Goal: Use online tool/utility: Use online tool/utility

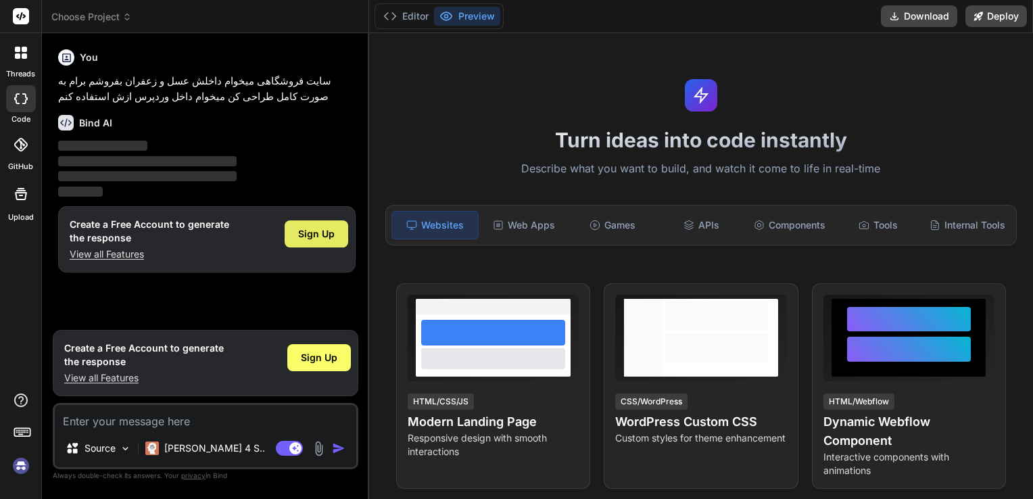
click at [304, 228] on span "Sign Up" at bounding box center [316, 234] width 37 height 14
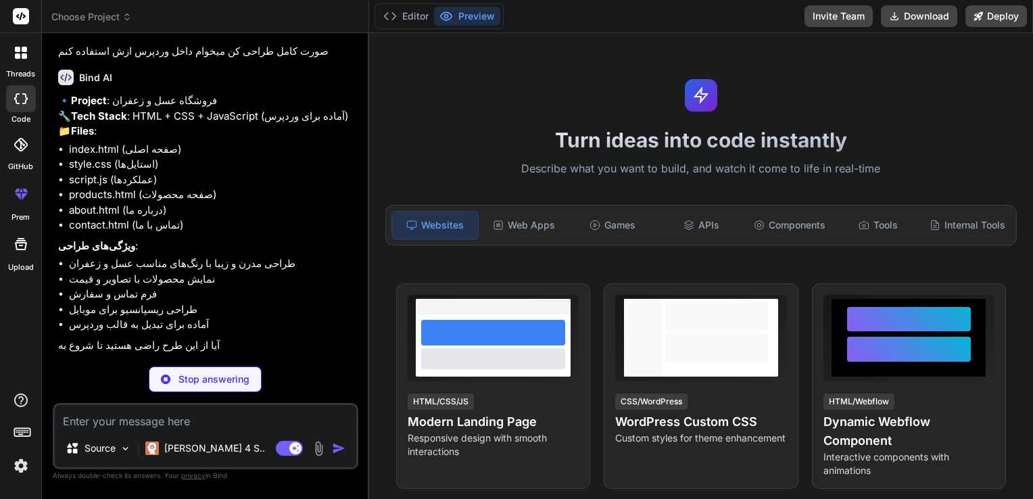
scroll to position [27, 0]
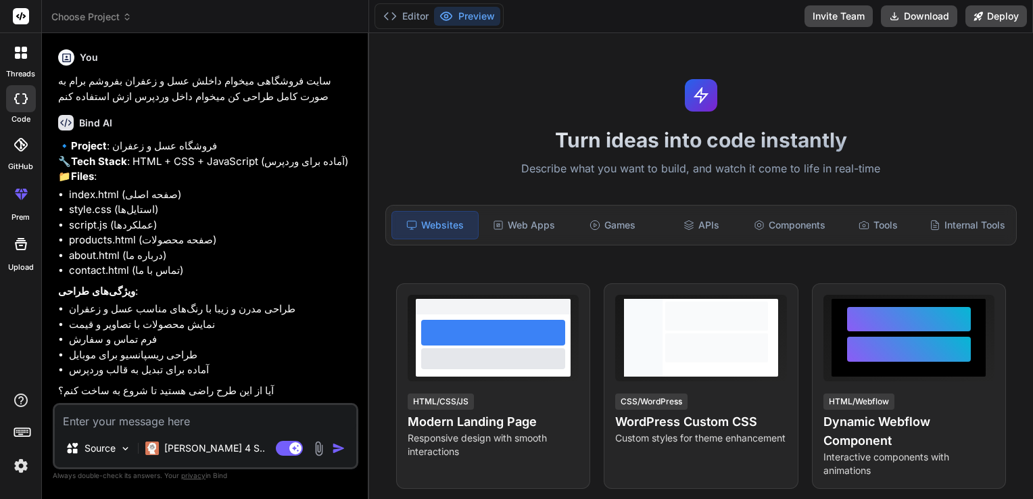
type textarea "x"
click at [266, 418] on textarea at bounding box center [206, 417] width 302 height 24
type textarea "ب"
type textarea "x"
type textarea "بل"
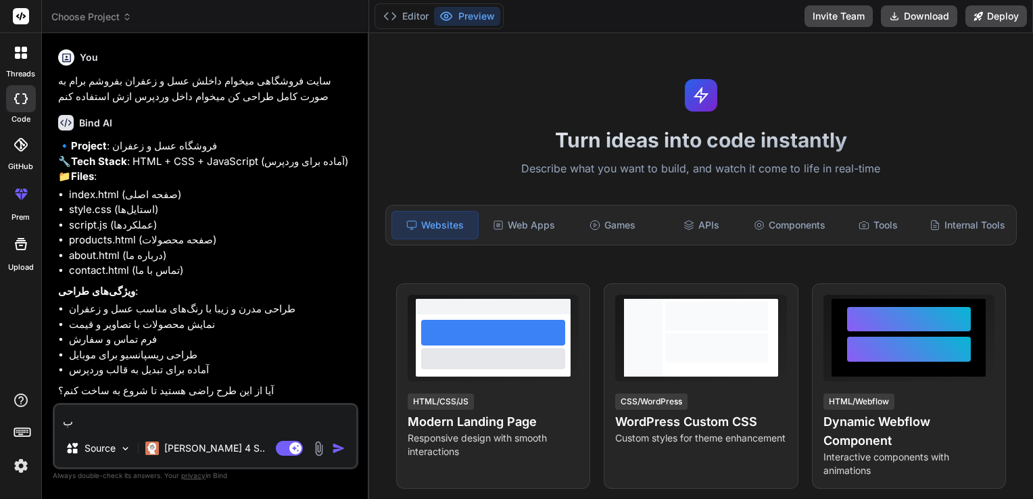
type textarea "x"
type textarea "بله"
type textarea "x"
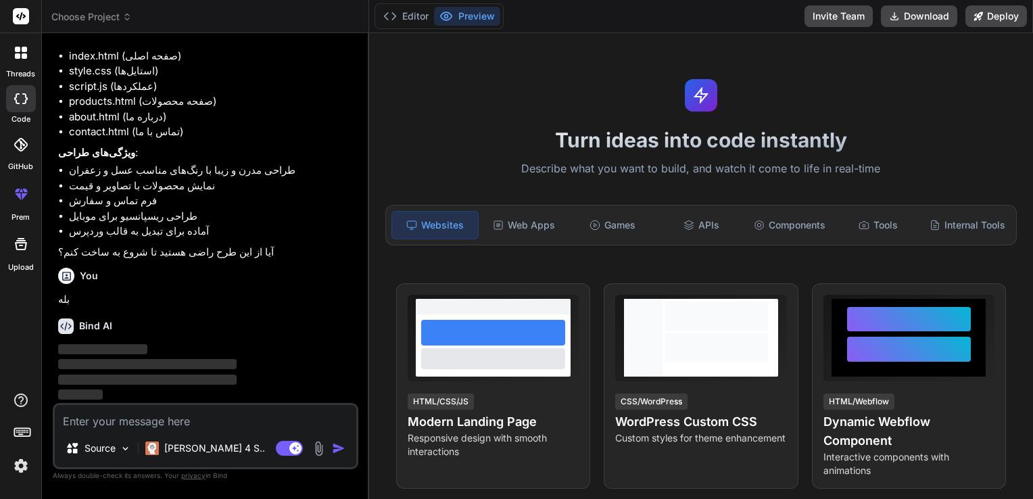
scroll to position [168, 0]
click at [197, 456] on div "[PERSON_NAME] 4 S.." at bounding box center [205, 448] width 130 height 27
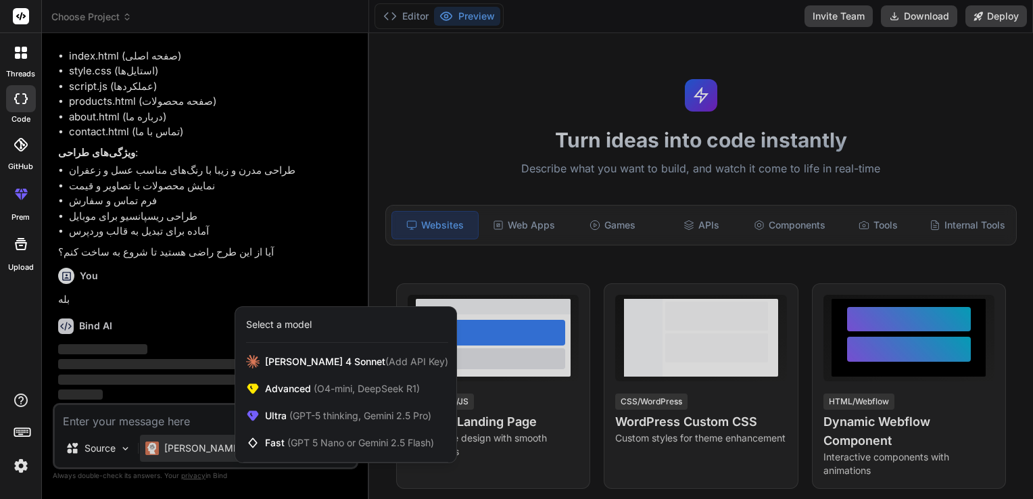
click at [176, 337] on div at bounding box center [516, 249] width 1033 height 499
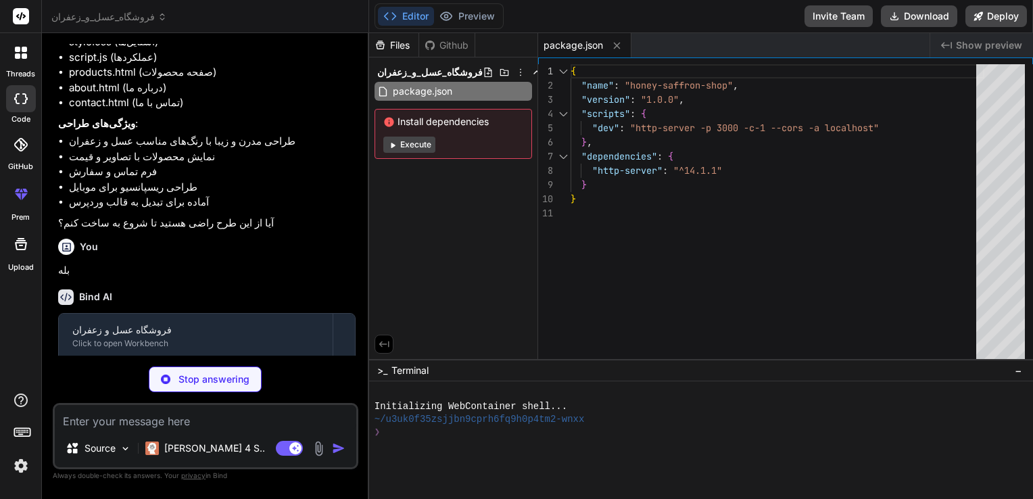
click at [414, 145] on button "Execute" at bounding box center [409, 145] width 52 height 16
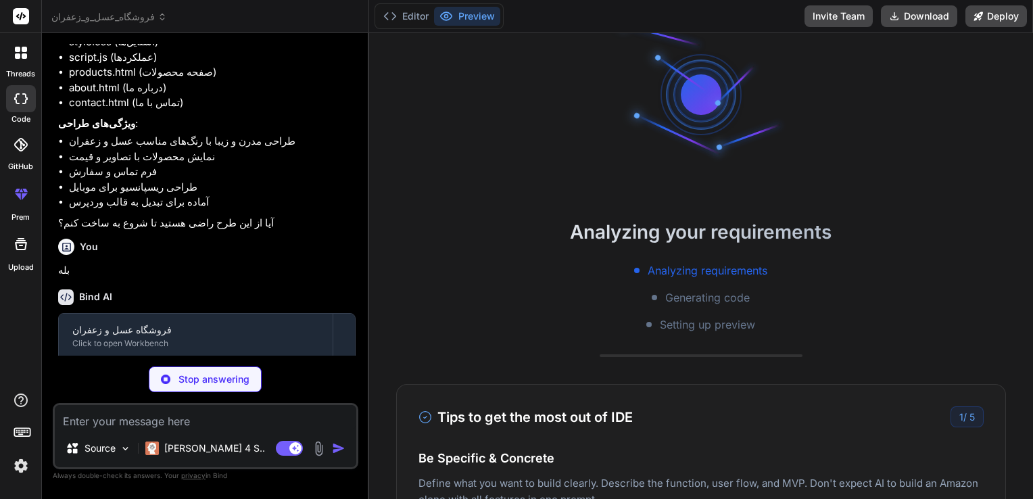
scroll to position [0, 0]
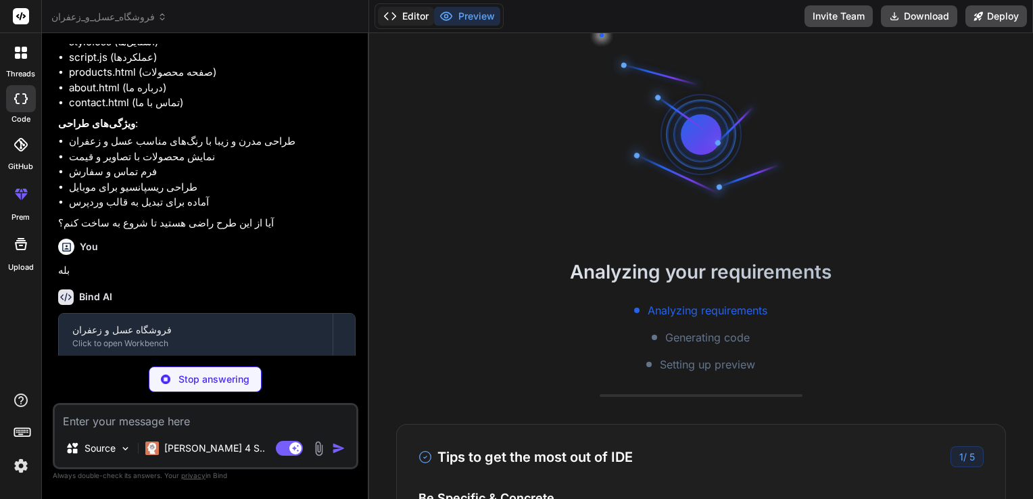
click at [408, 20] on button "Editor" at bounding box center [406, 16] width 56 height 19
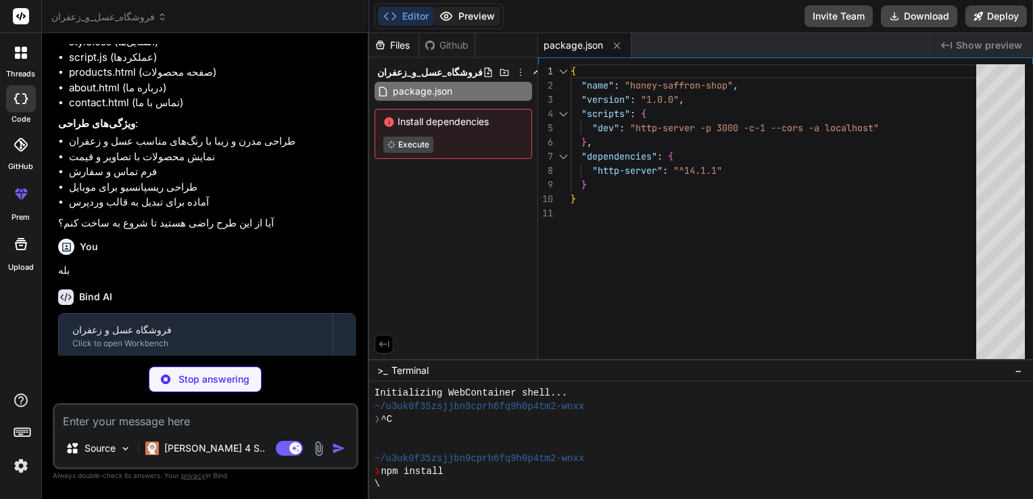
click at [448, 15] on circle at bounding box center [445, 16] width 3 height 3
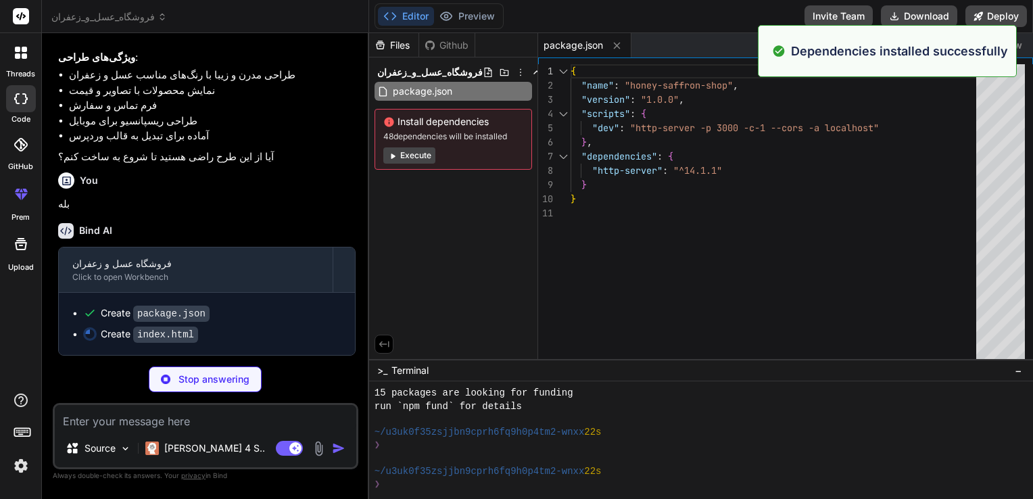
scroll to position [143, 0]
click at [419, 155] on button "Execute" at bounding box center [409, 155] width 52 height 16
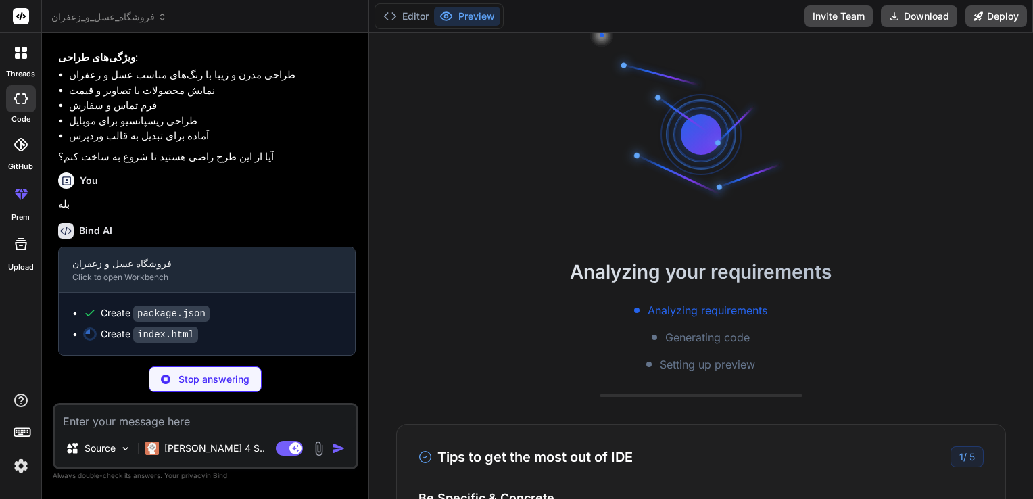
scroll to position [337, 0]
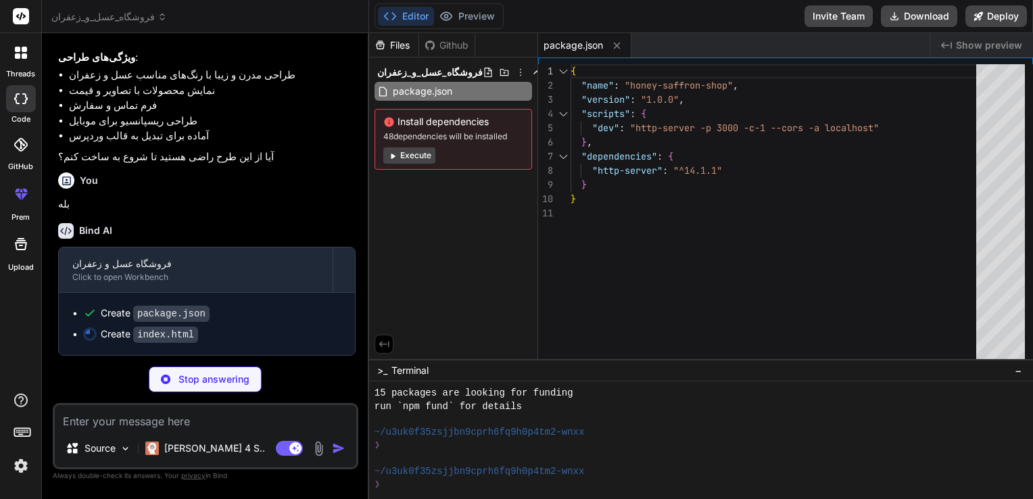
type textarea "x"
type textarea "</footer> <script src="script.js"></script> </body> </html>"
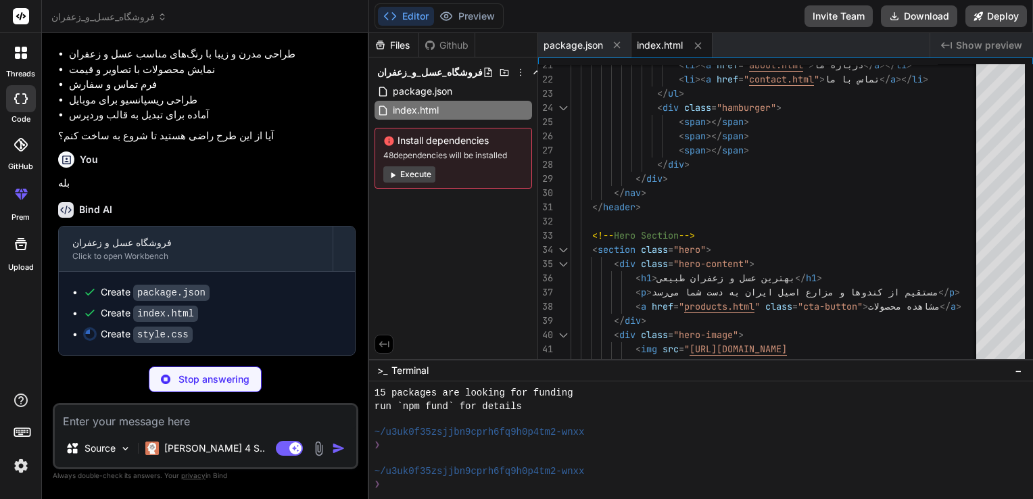
scroll to position [283, 0]
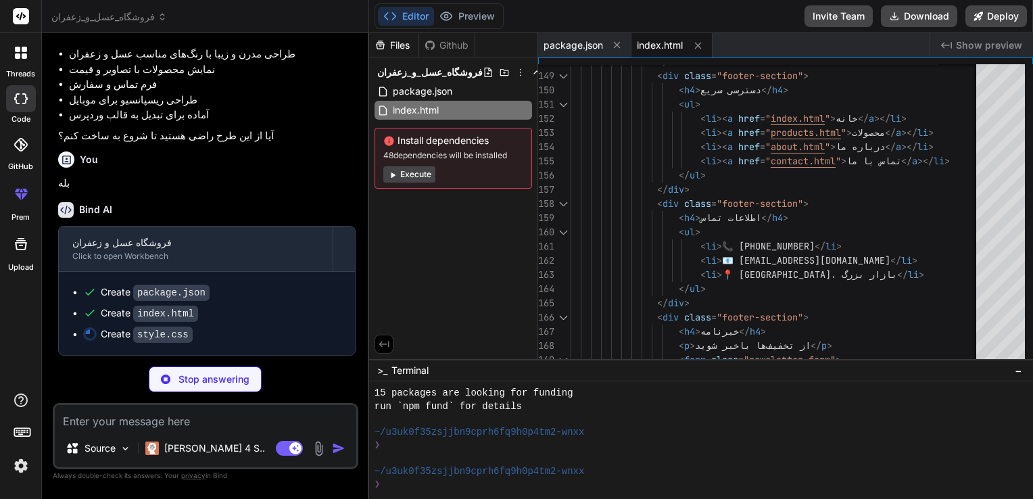
type textarea "x"
type textarea ".footer-content { grid-template-columns: 1fr; text-align: center; } }"
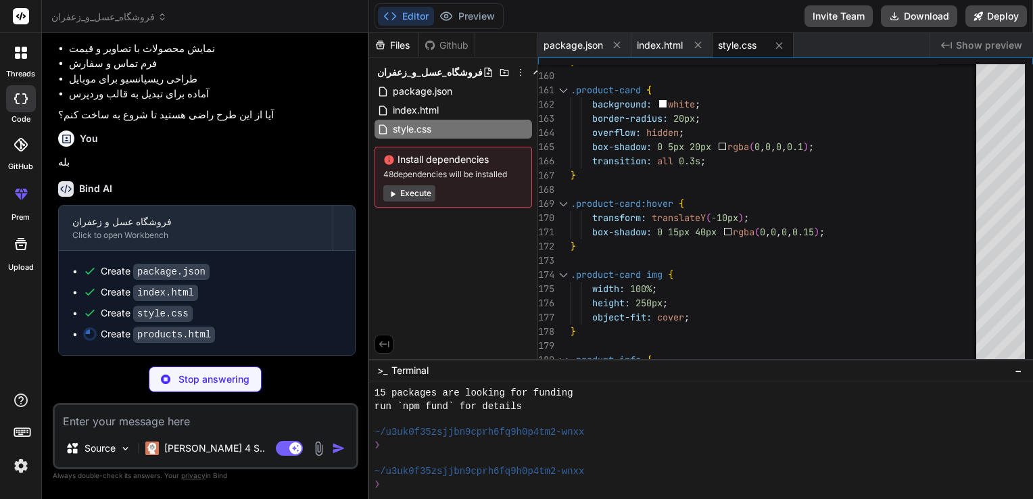
scroll to position [303, 0]
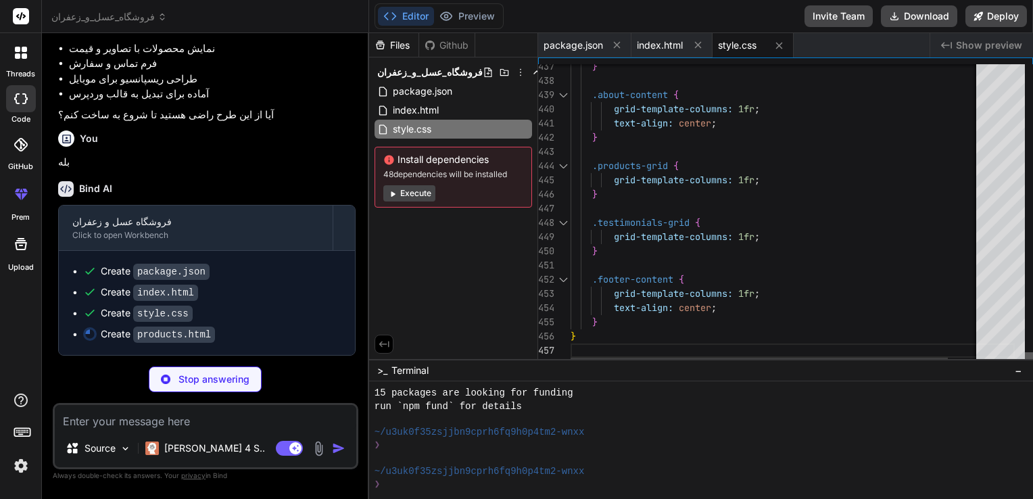
click at [1032, 366] on div at bounding box center [1029, 359] width 8 height 14
type textarea "x"
click at [658, 41] on span "index.html" at bounding box center [660, 46] width 46 height 14
type textarea "</footer> <script src="script.js"></script> </body> </html>"
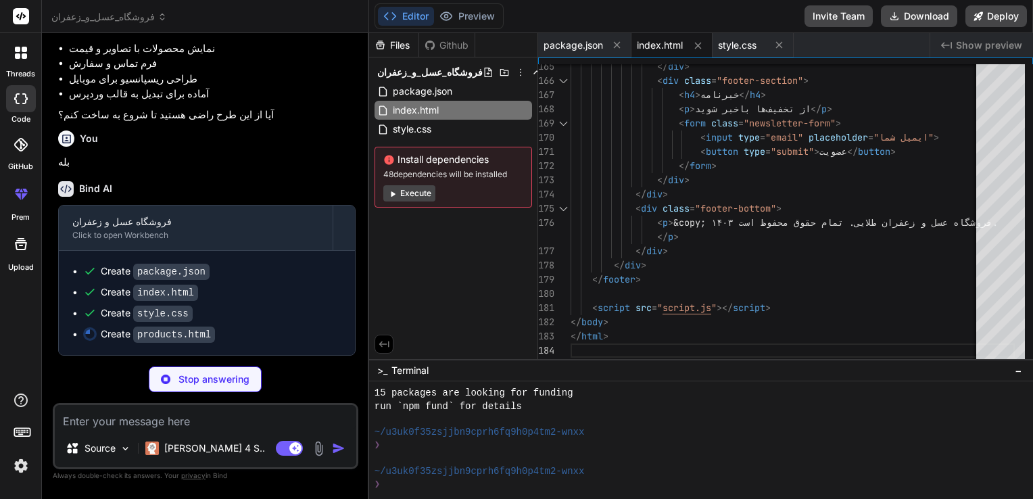
type textarea "x"
type textarea "} else { product.style.display = 'none'; } }); }); }); </script> </body> </html>"
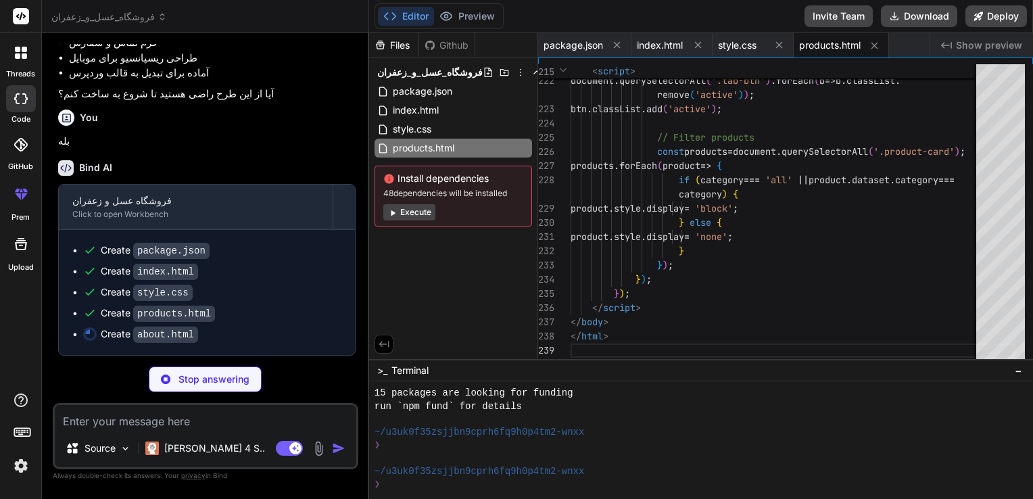
scroll to position [324, 0]
type textarea "x"
type textarea "</style> </body> </html>"
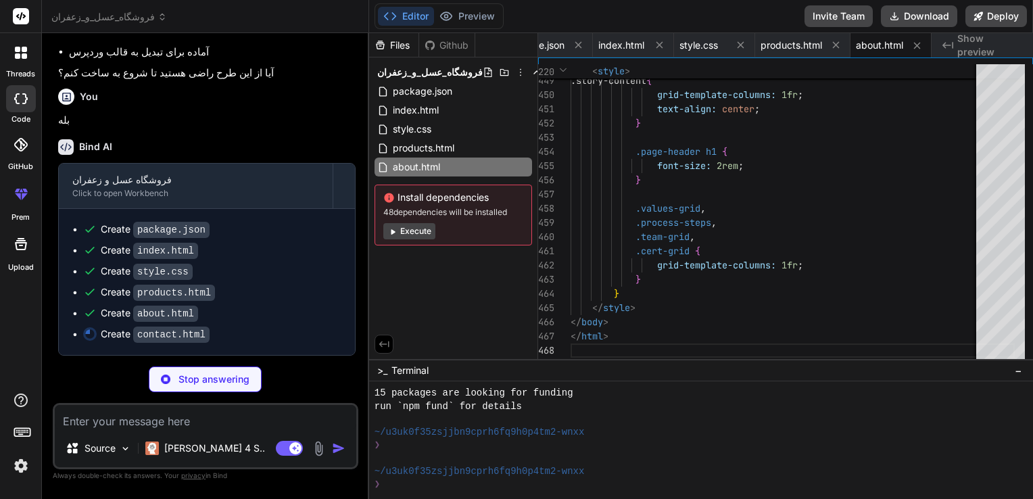
scroll to position [345, 0]
type textarea "x"
type textarea "</script> </body> </html>"
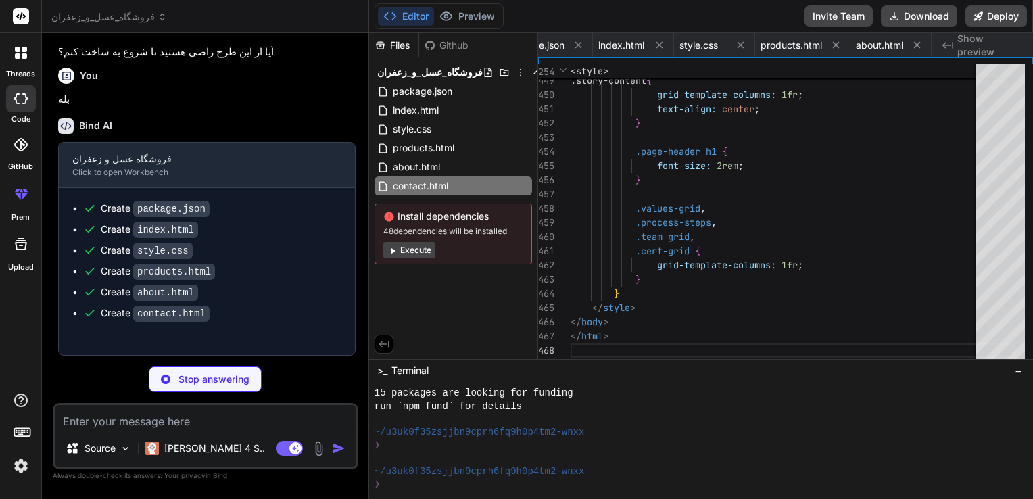
type textarea "x"
type textarea "font-size: 0.9rem; } } `; // Inject cart styles const styleSheet = document.cre…"
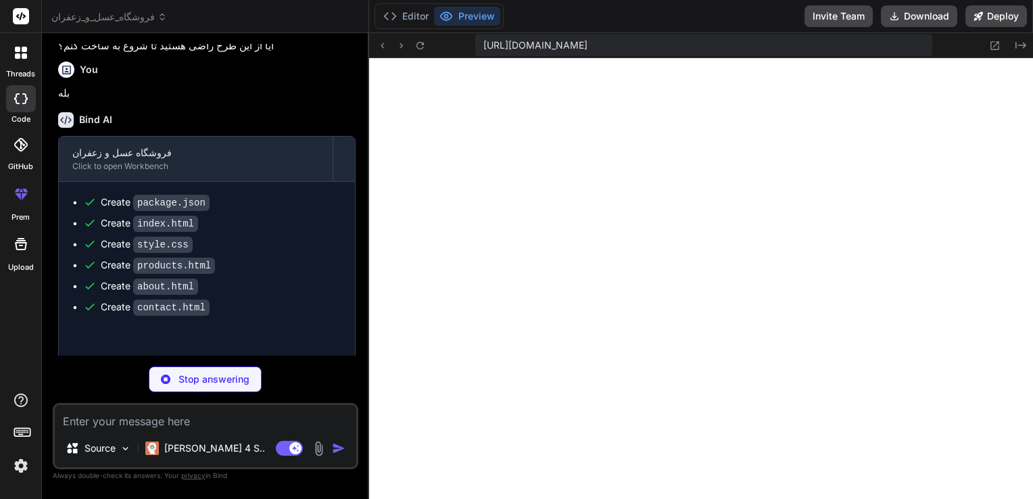
type textarea "x"
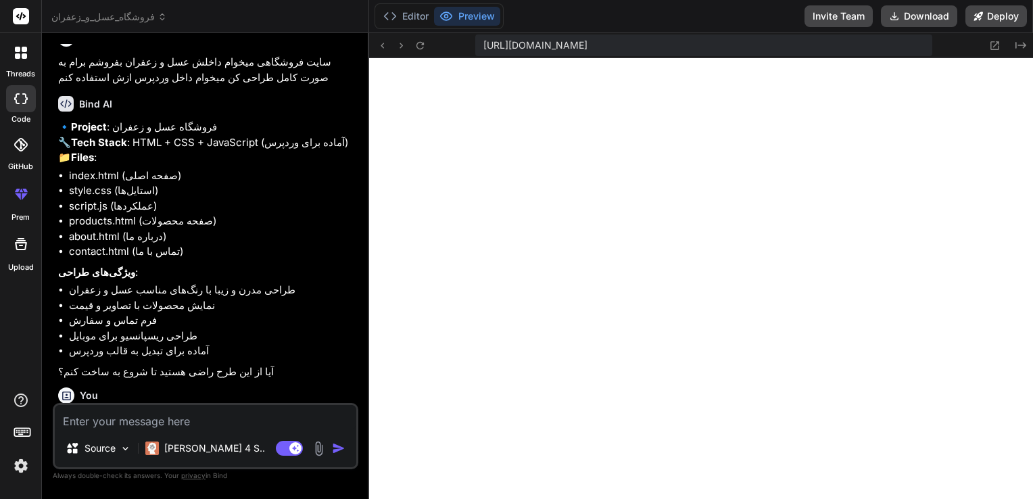
scroll to position [0, 0]
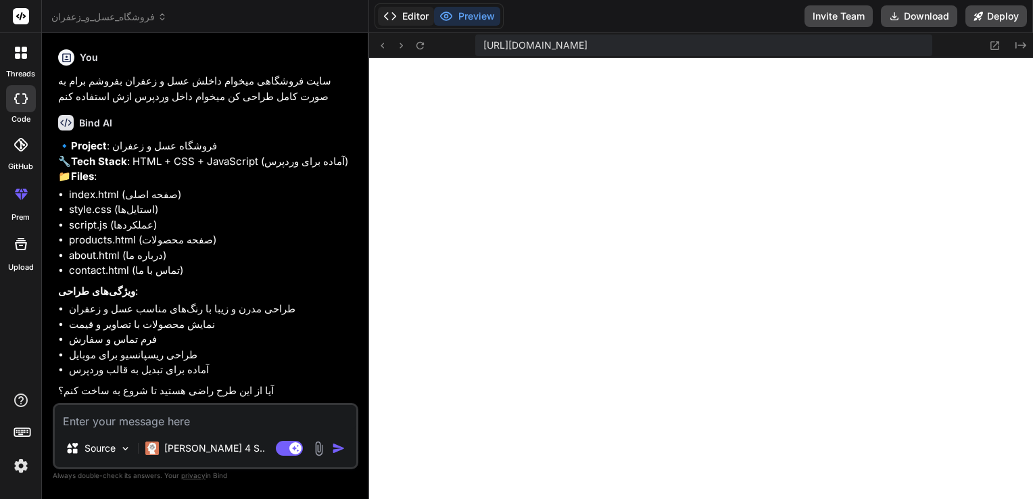
click at [406, 15] on button "Editor" at bounding box center [406, 16] width 56 height 19
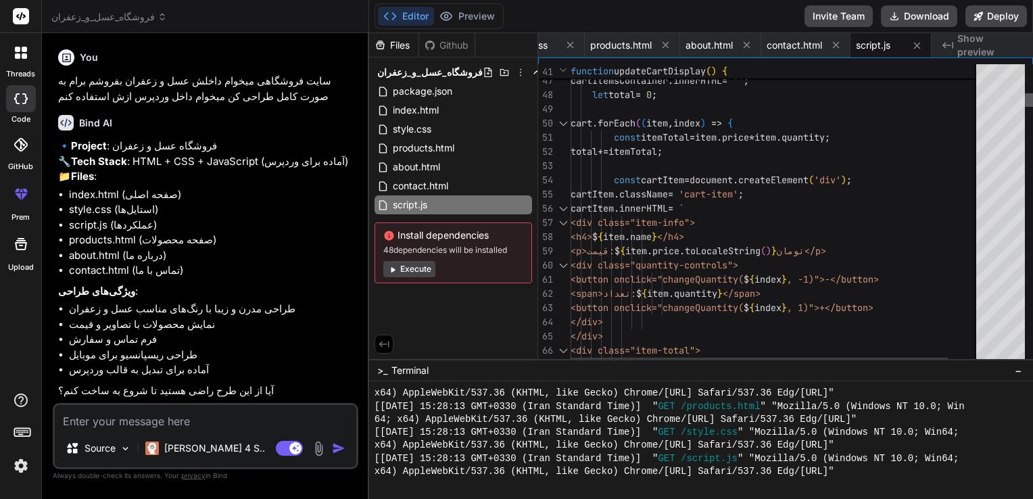
click at [1025, 93] on div at bounding box center [1029, 100] width 8 height 14
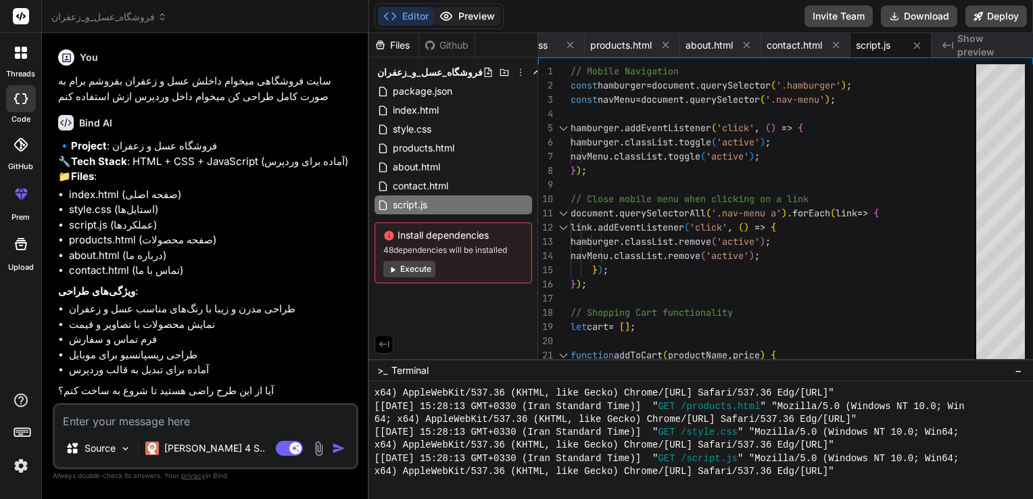
click at [458, 16] on button "Preview" at bounding box center [467, 16] width 66 height 19
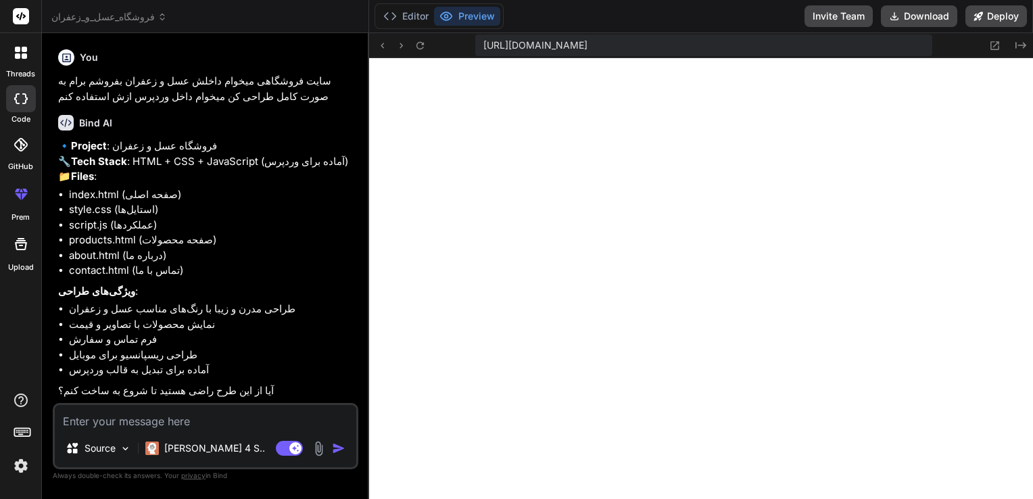
scroll to position [1336, 0]
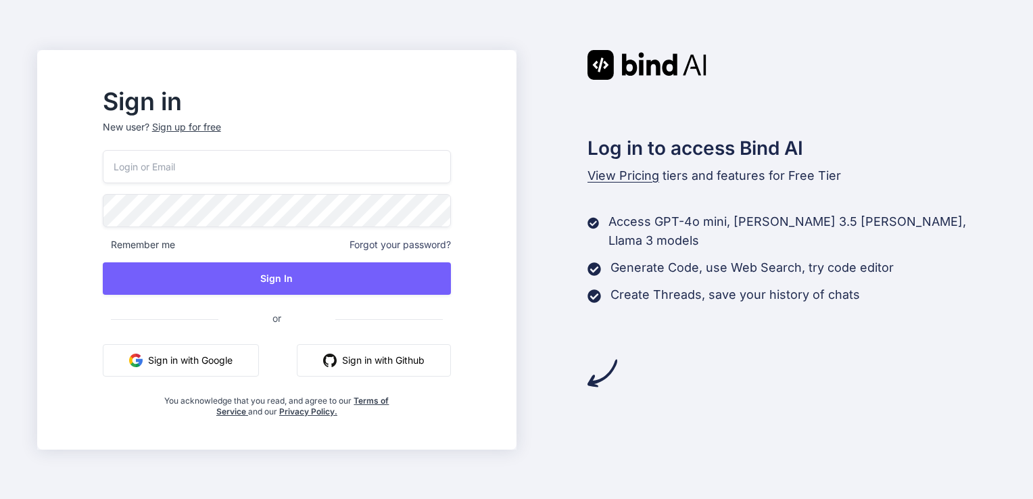
click at [251, 364] on button "Sign in with Google" at bounding box center [181, 360] width 156 height 32
